Goal: Information Seeking & Learning: Learn about a topic

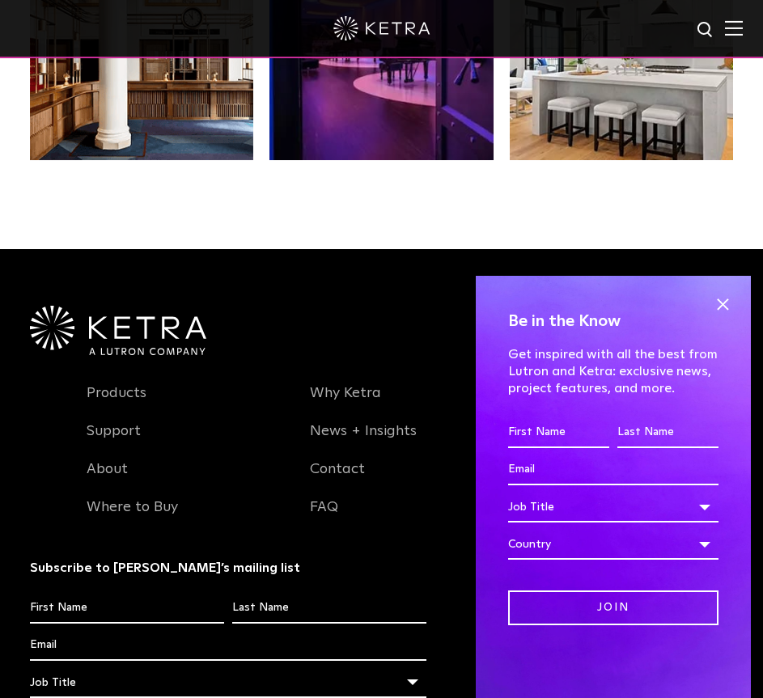
scroll to position [2995, 0]
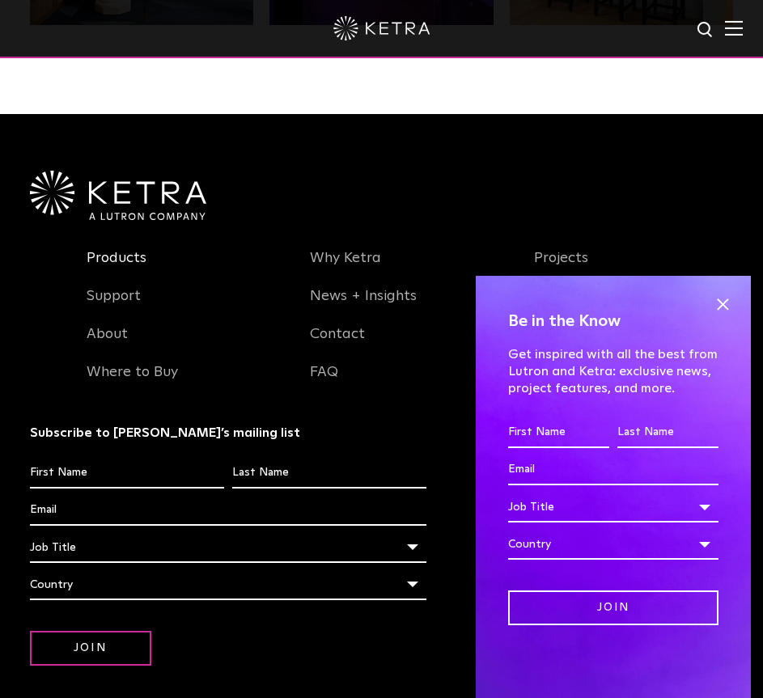
click at [134, 257] on link "Products" at bounding box center [117, 267] width 60 height 37
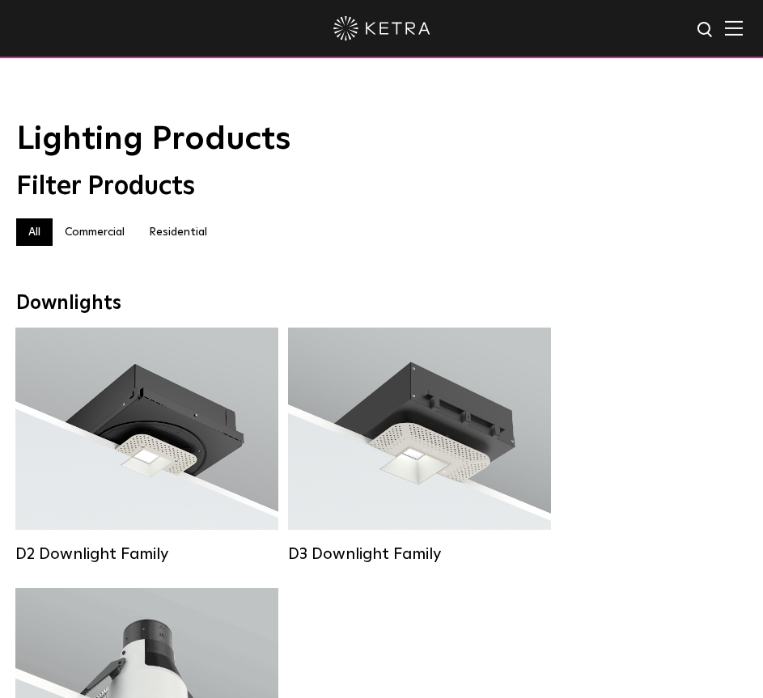
click at [200, 236] on label "Residential" at bounding box center [178, 233] width 83 height 28
click at [198, 229] on label "Residential" at bounding box center [178, 233] width 83 height 28
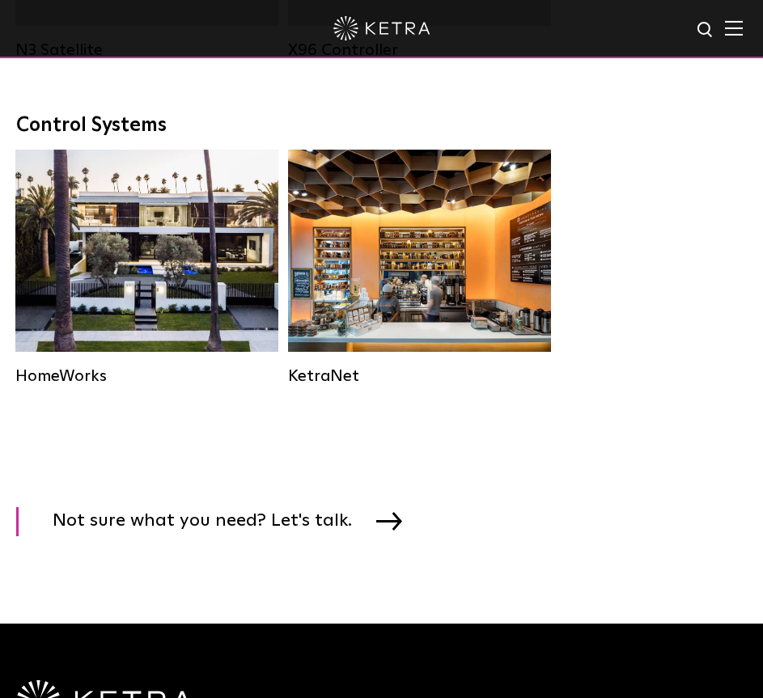
scroll to position [2509, 0]
